Goal: Task Accomplishment & Management: Manage account settings

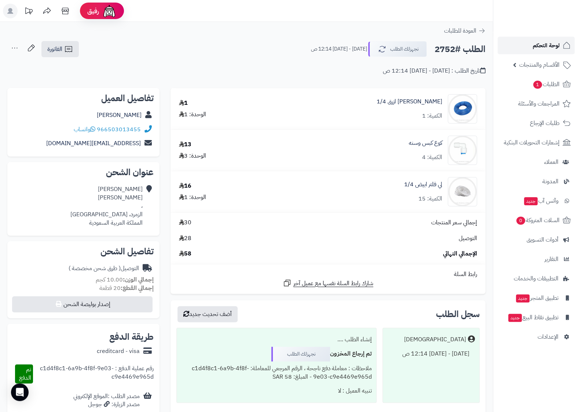
click at [552, 47] on span "لوحة التحكم" at bounding box center [546, 45] width 27 height 10
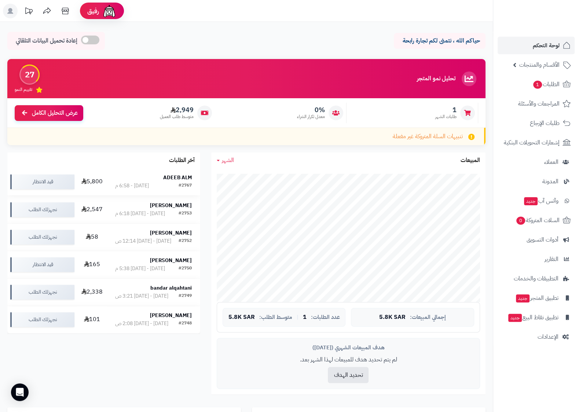
click at [177, 174] on td "ADEEB ALM #2767 اليوم - 6:58 م" at bounding box center [153, 181] width 93 height 27
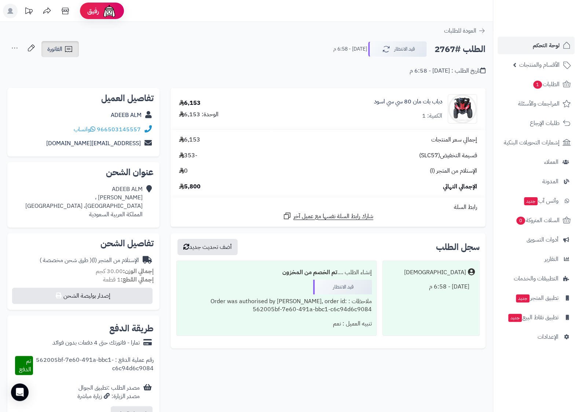
click at [66, 49] on icon at bounding box center [68, 49] width 9 height 9
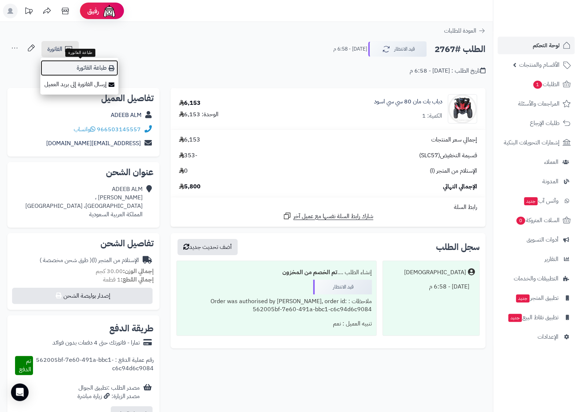
click at [84, 66] on link "طباعة الفاتورة" at bounding box center [79, 68] width 78 height 16
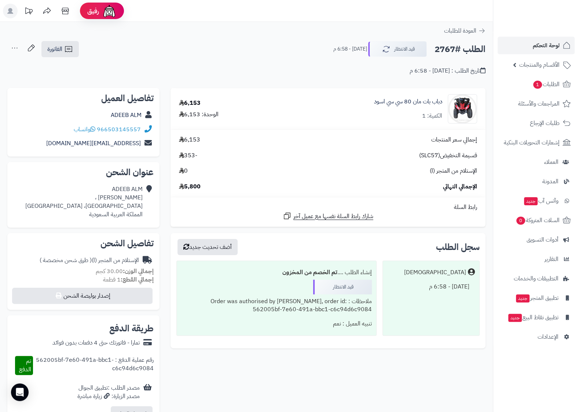
scroll to position [38, 0]
